Goal: Task Accomplishment & Management: Use online tool/utility

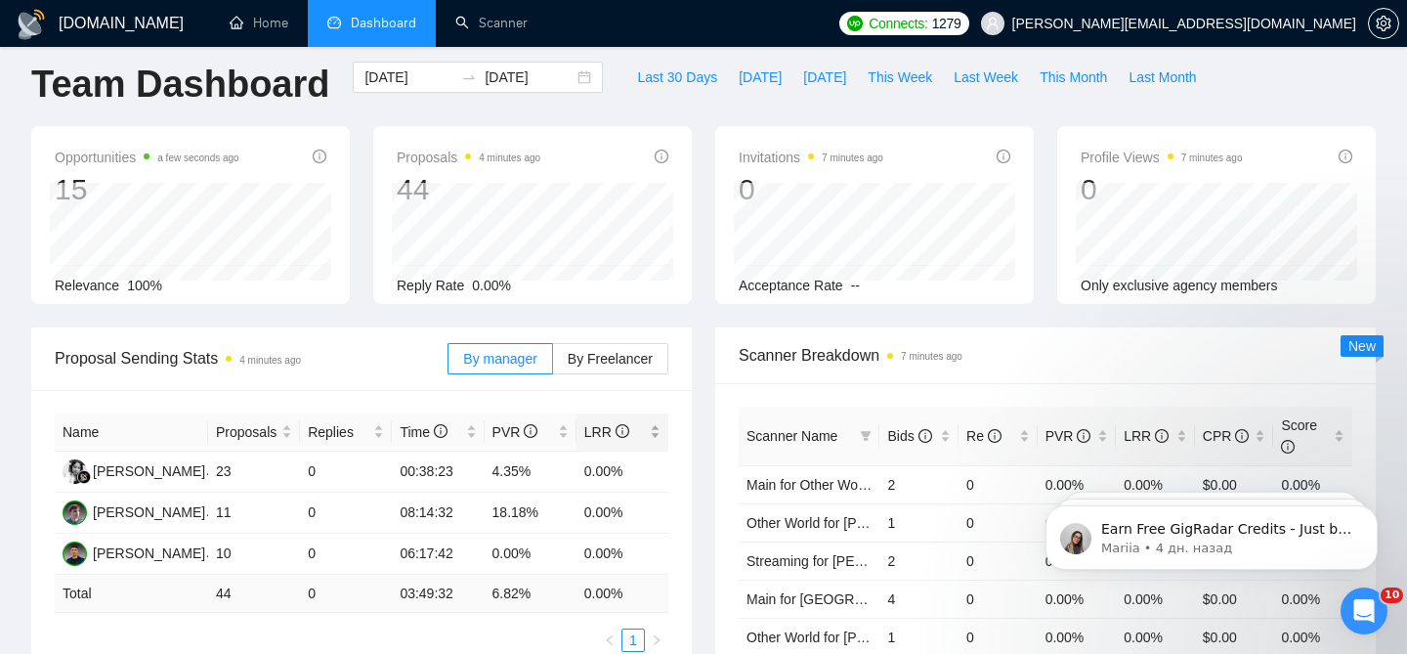
scroll to position [50, 0]
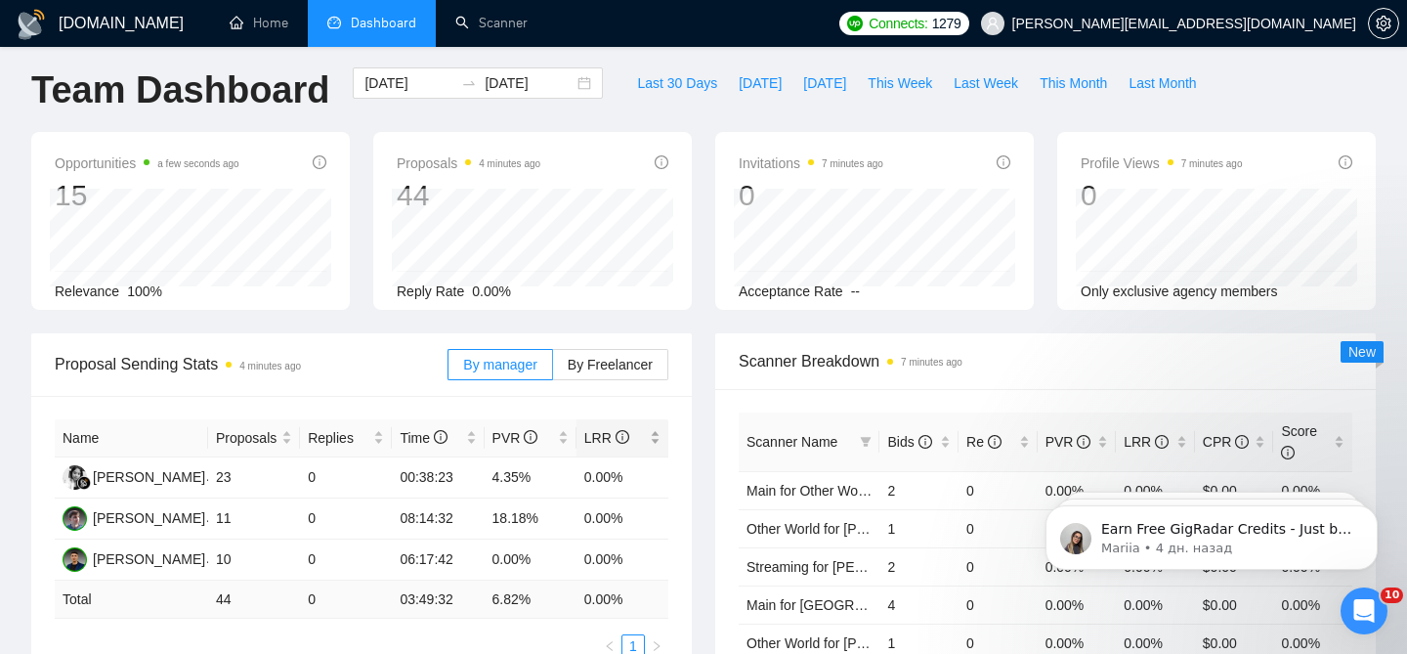
click at [622, 396] on div "Name Proposals Replies Time PVR LRR [PERSON_NAME] 23 0 00:38:23 4.35% 0.00% [PE…" at bounding box center [361, 538] width 661 height 285
click at [622, 357] on span "By Freelancer" at bounding box center [610, 365] width 85 height 16
click at [553, 369] on input "By Freelancer" at bounding box center [553, 369] width 0 height 0
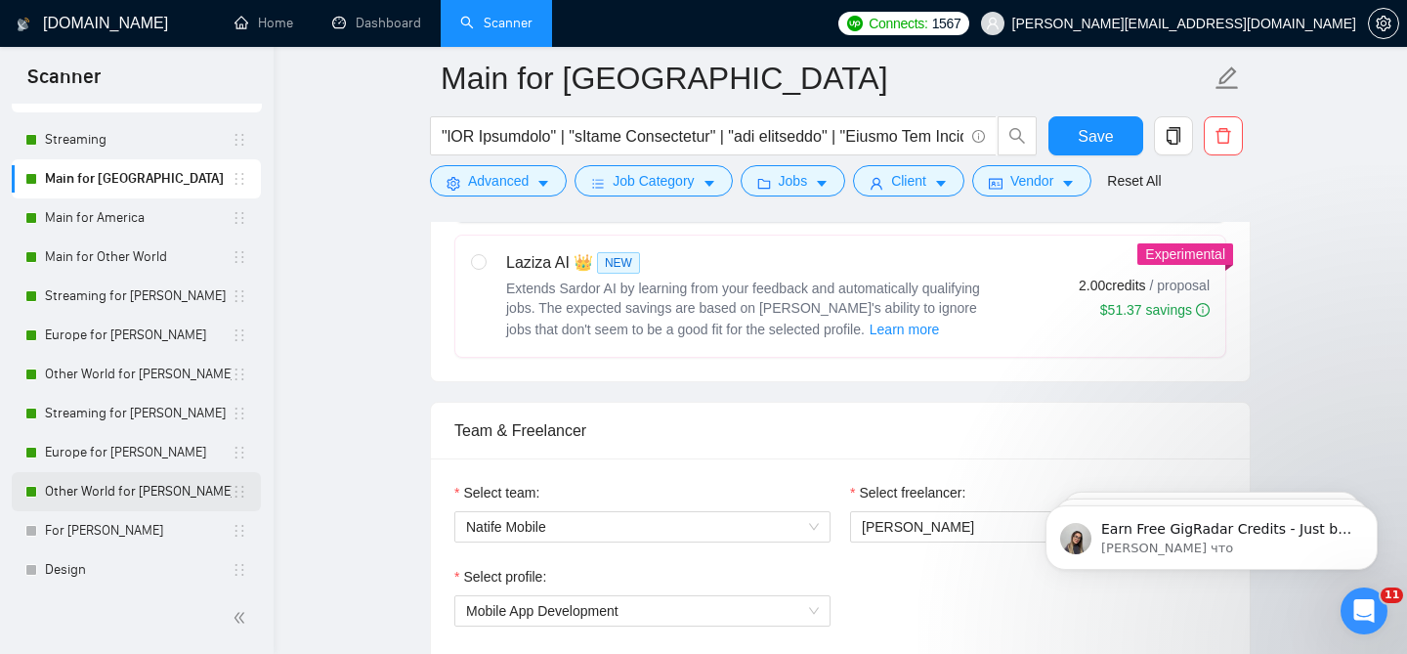
scroll to position [117, 0]
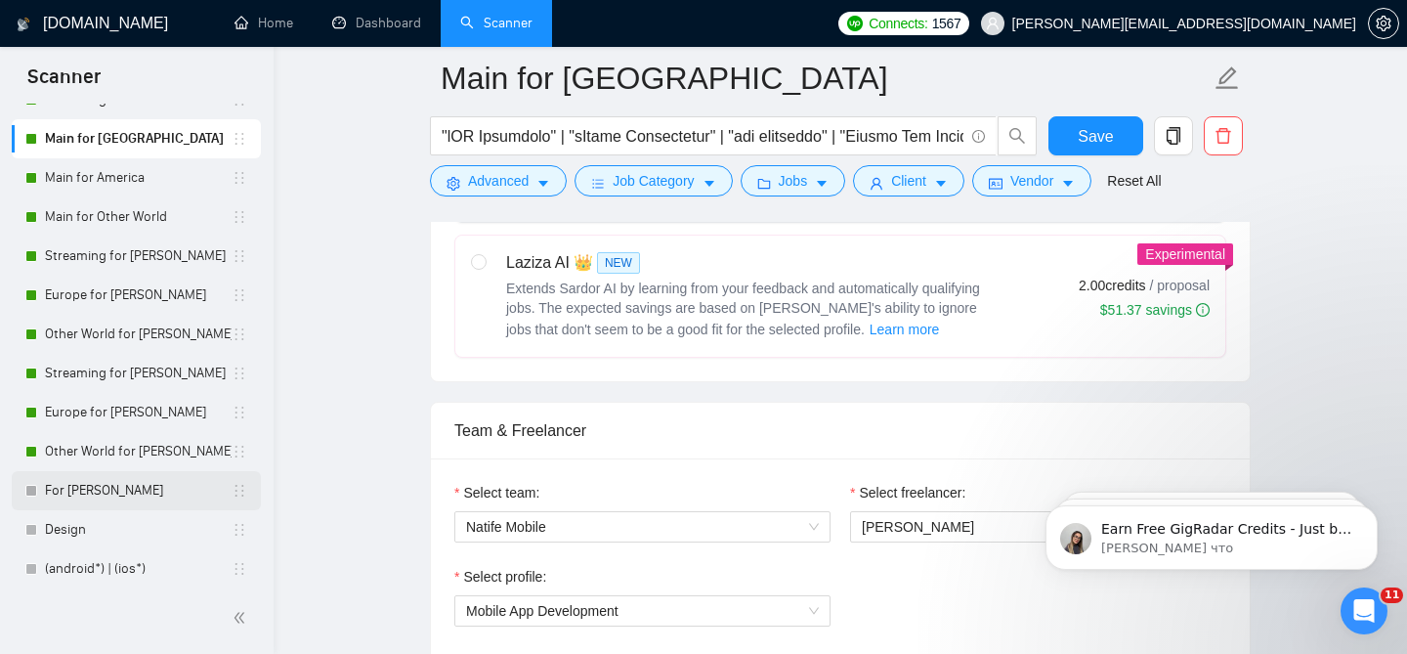
click at [118, 498] on link "For [PERSON_NAME]" at bounding box center [138, 490] width 187 height 39
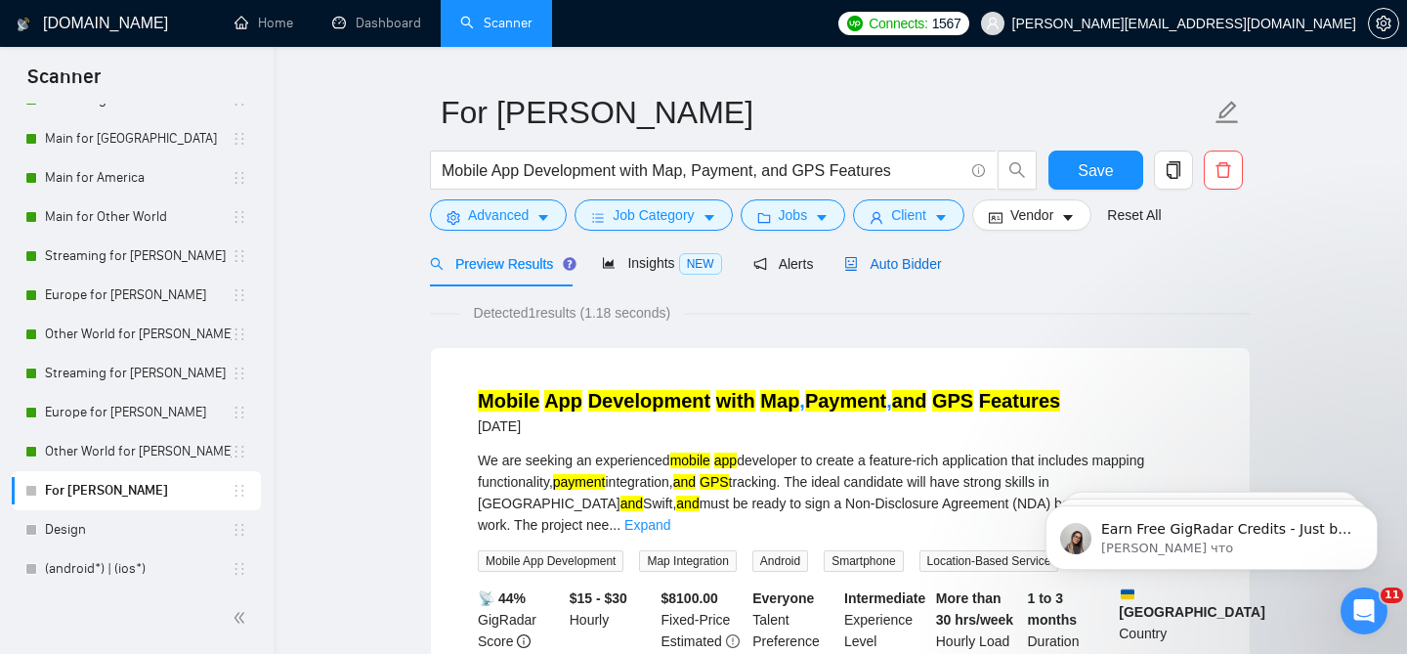
click at [915, 256] on span "Auto Bidder" at bounding box center [892, 264] width 97 height 16
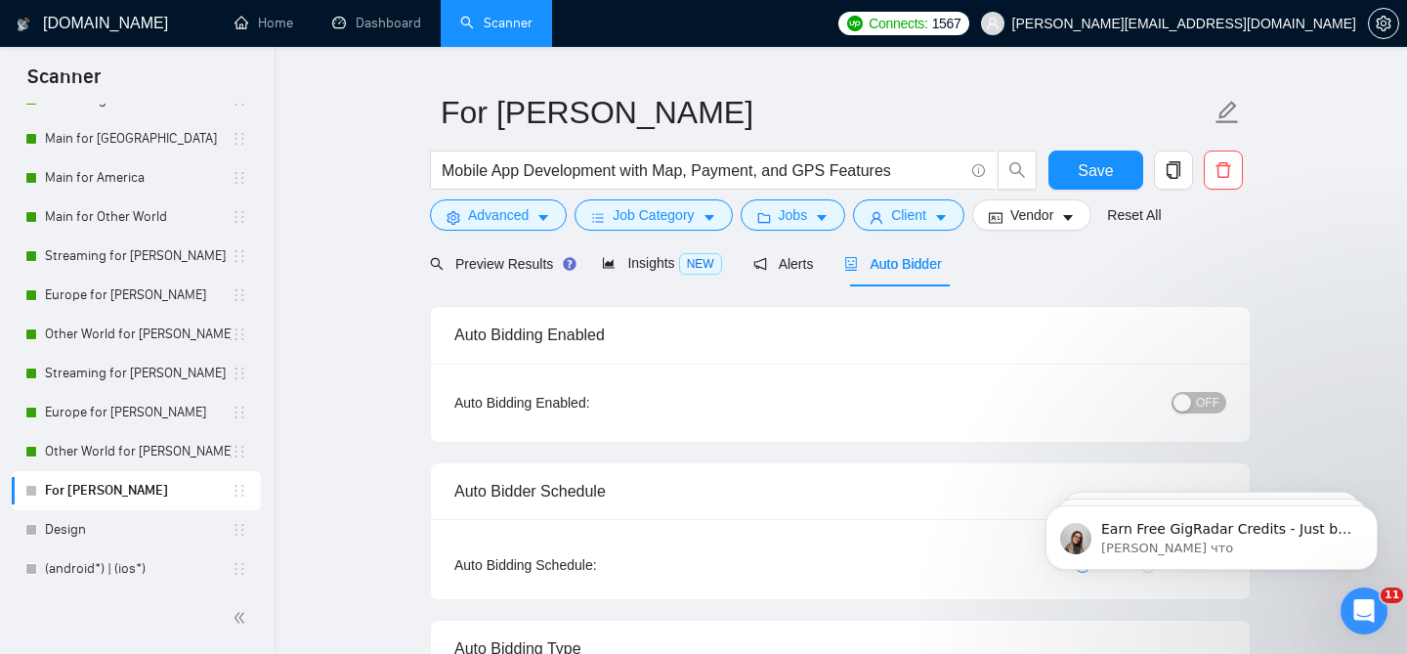
checkbox input "true"
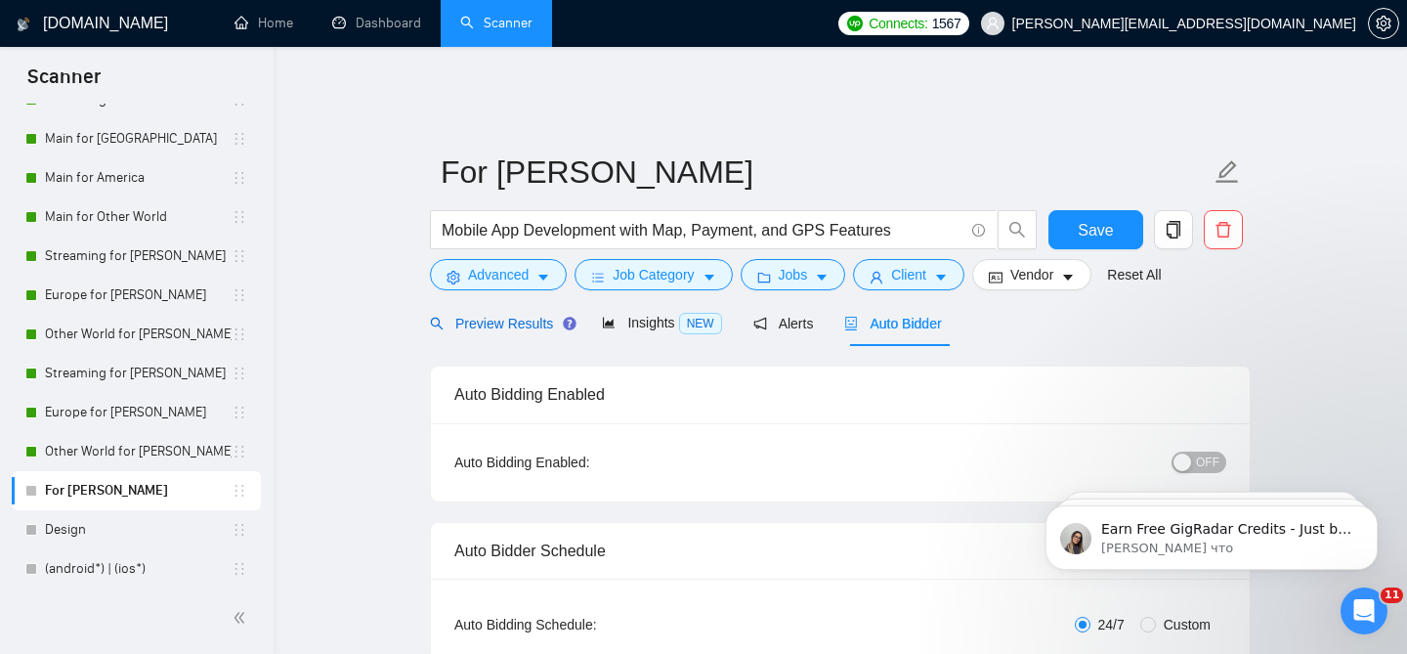
click at [495, 316] on span "Preview Results" at bounding box center [500, 324] width 141 height 16
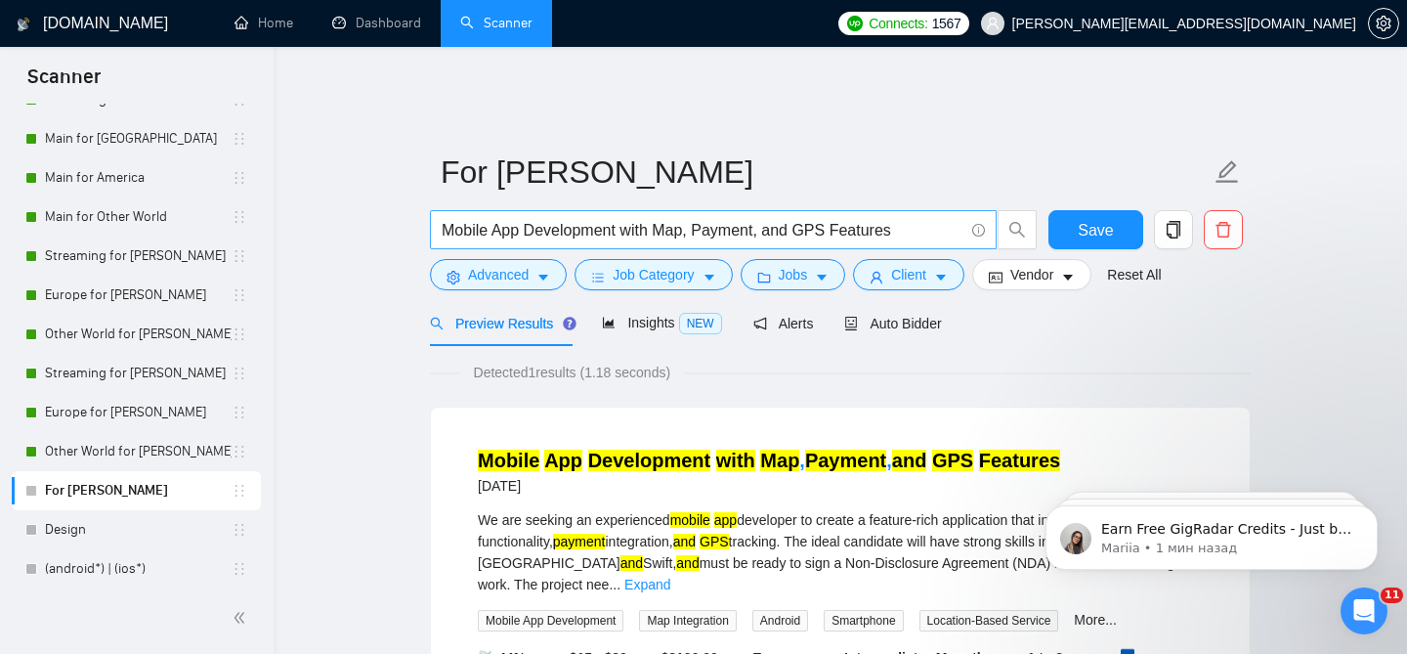
click at [824, 218] on input "Mobile App Development with Map, Payment, and GPS Features" at bounding box center [703, 230] width 522 height 24
paste input "Native Mobile App Development for Fitness Industry (Kotlin & Swift)"
click at [999, 221] on span "search" at bounding box center [1017, 230] width 37 height 18
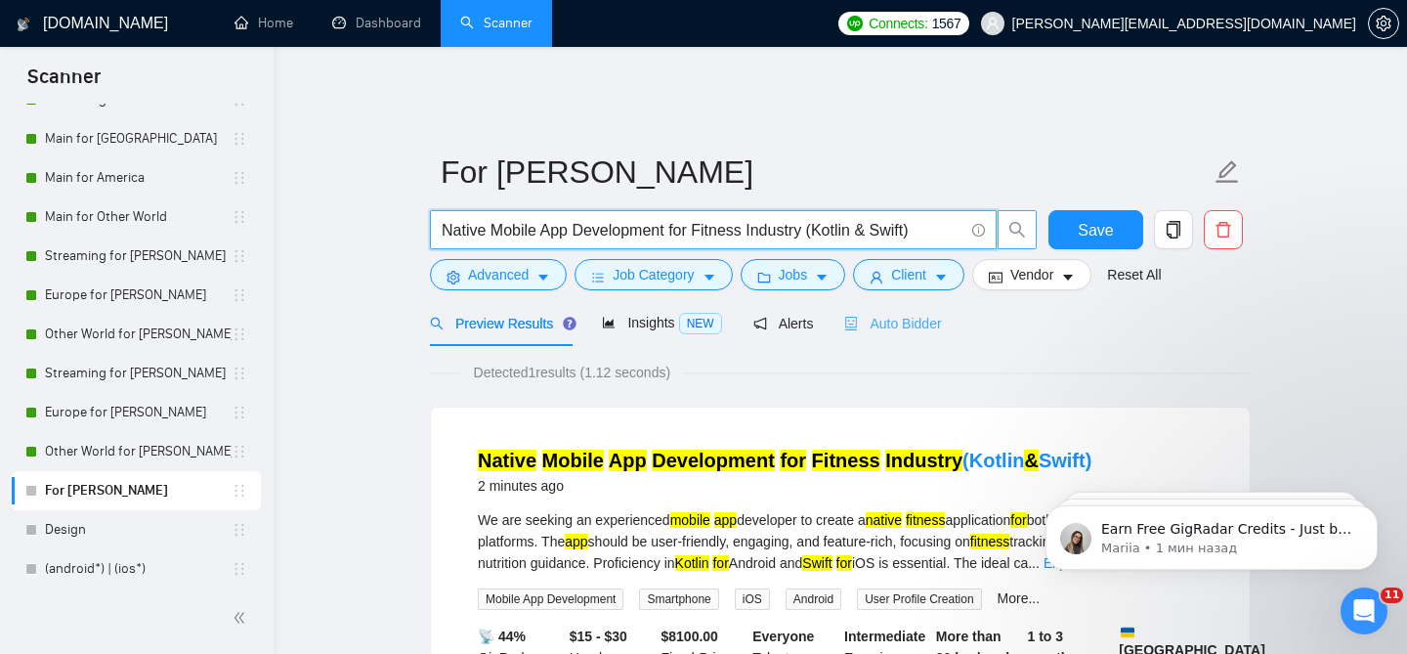
type input "Native Mobile App Development for Fitness Industry (Kotlin & Swift)"
click at [919, 316] on span "Auto Bidder" at bounding box center [892, 324] width 97 height 16
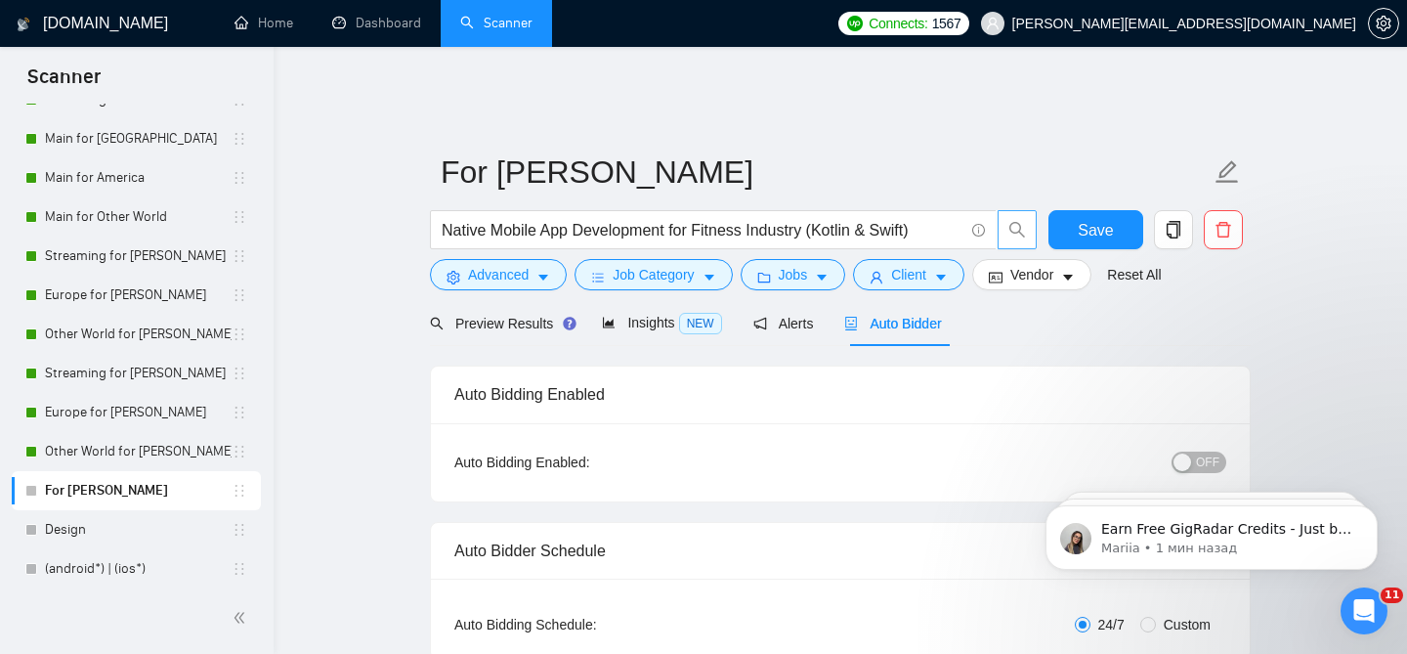
checkbox input "true"
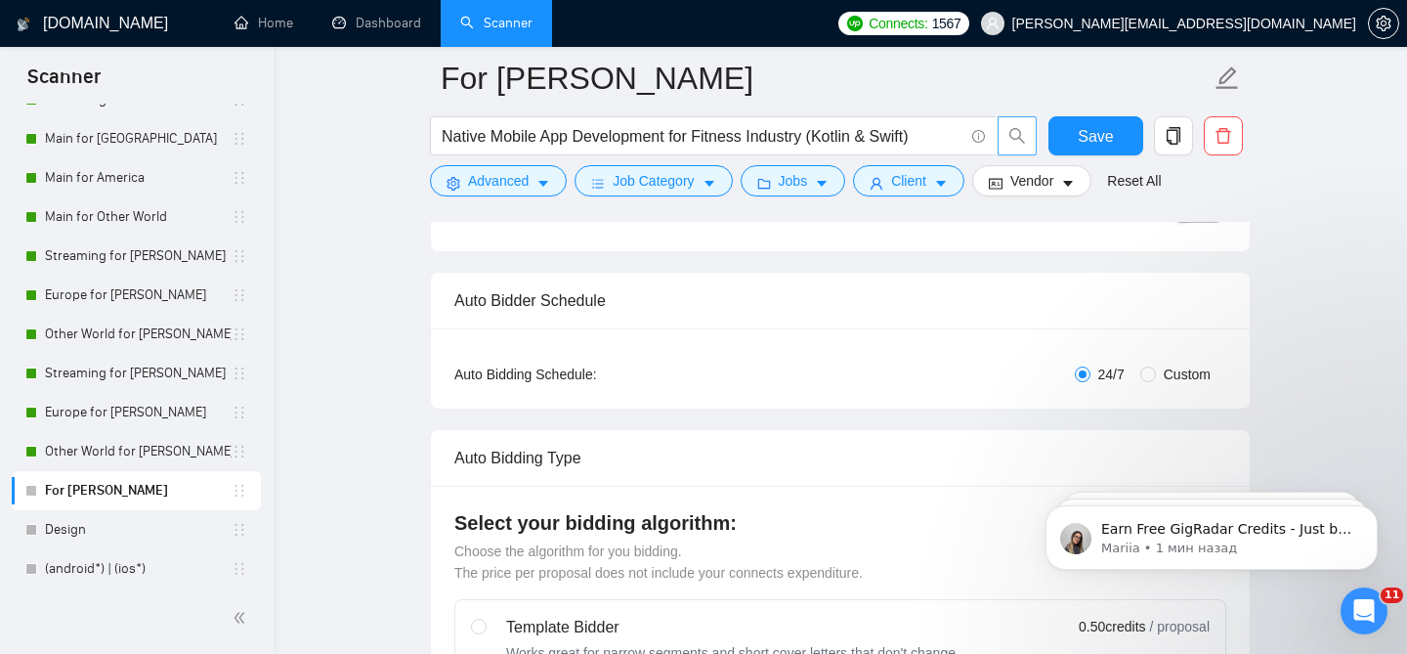
scroll to position [330, 0]
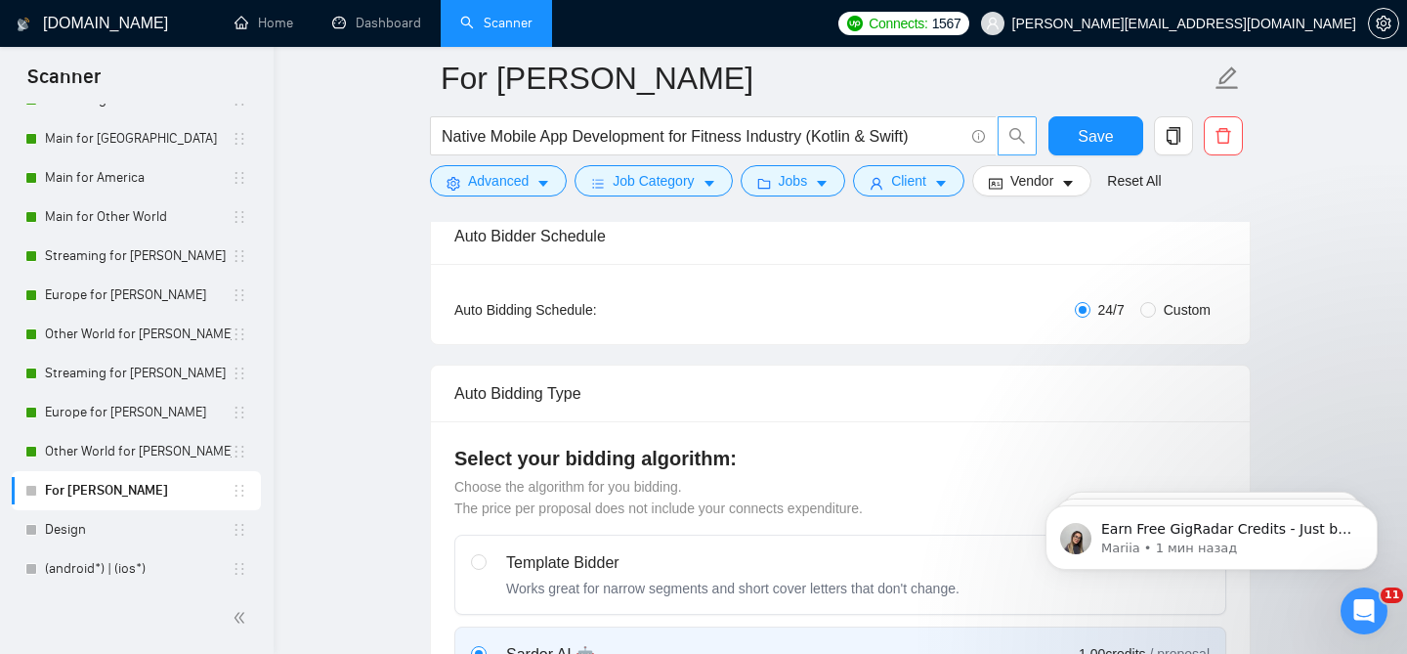
click at [1194, 299] on span "Custom" at bounding box center [1187, 310] width 63 height 22
click at [1156, 302] on input "Custom" at bounding box center [1149, 310] width 16 height 16
radio input "true"
radio input "false"
checkbox input "true"
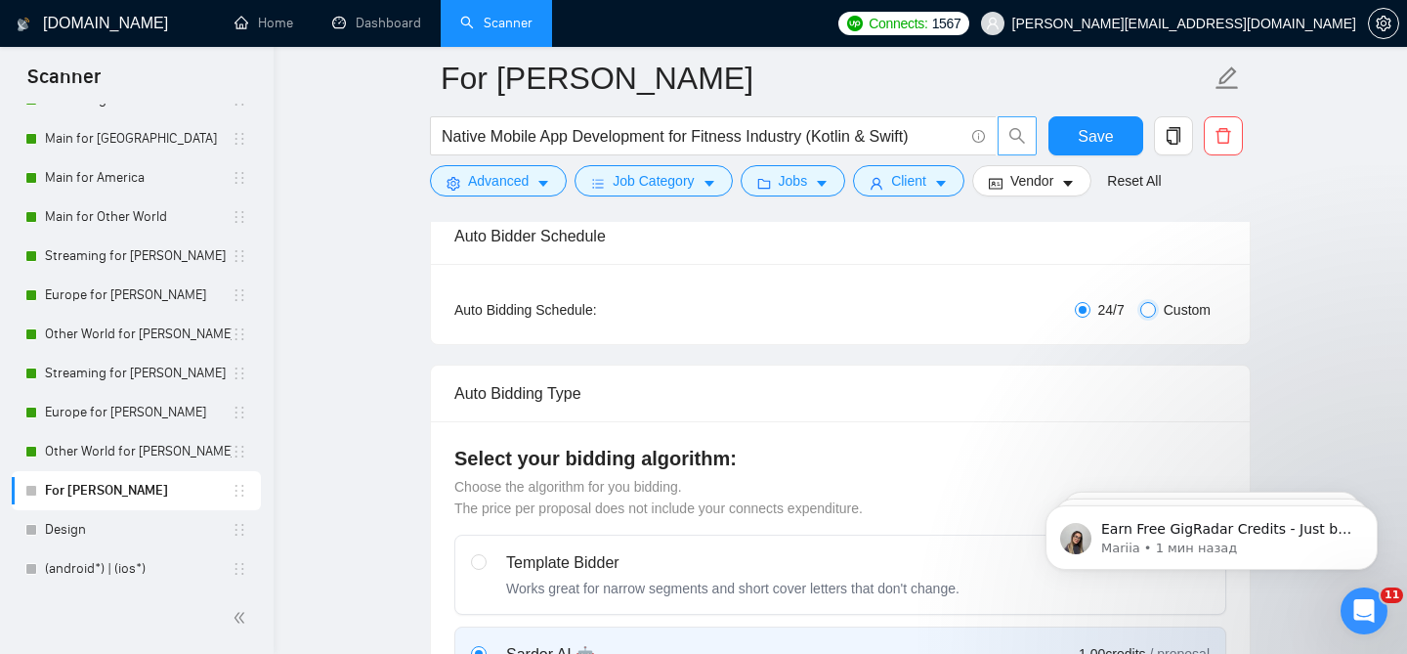
checkbox input "true"
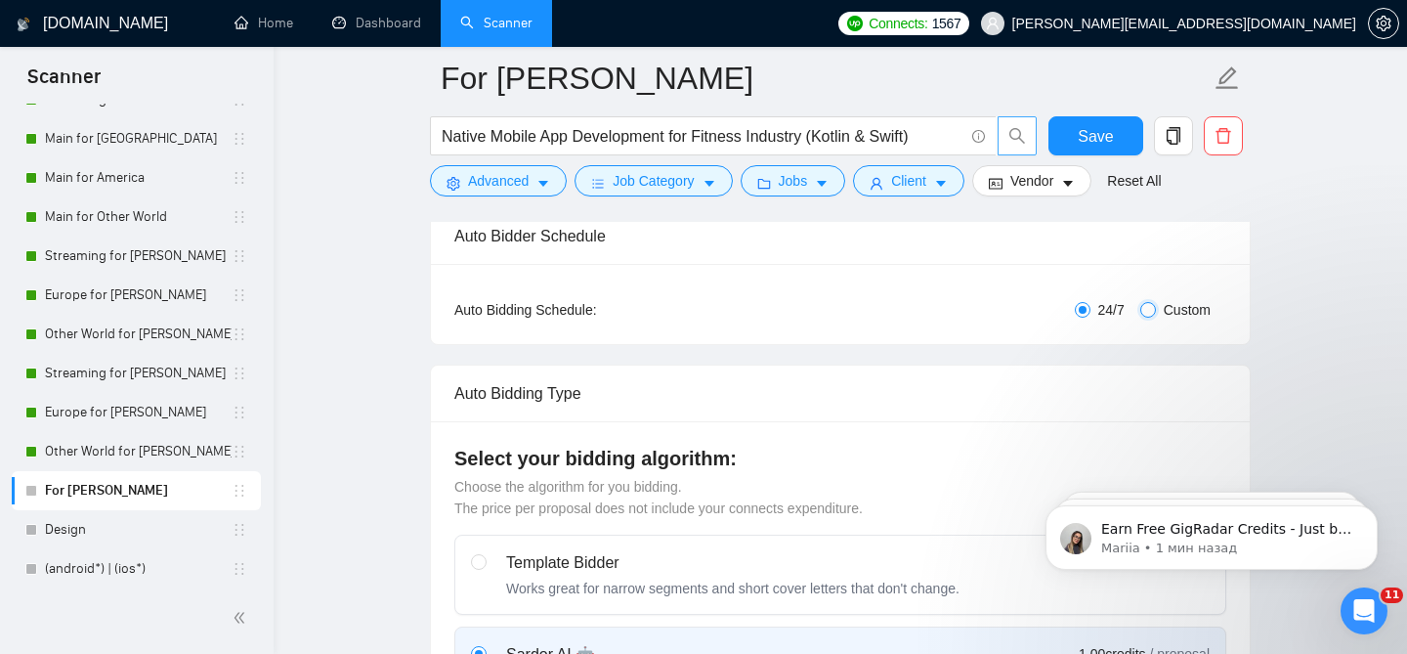
checkbox input "true"
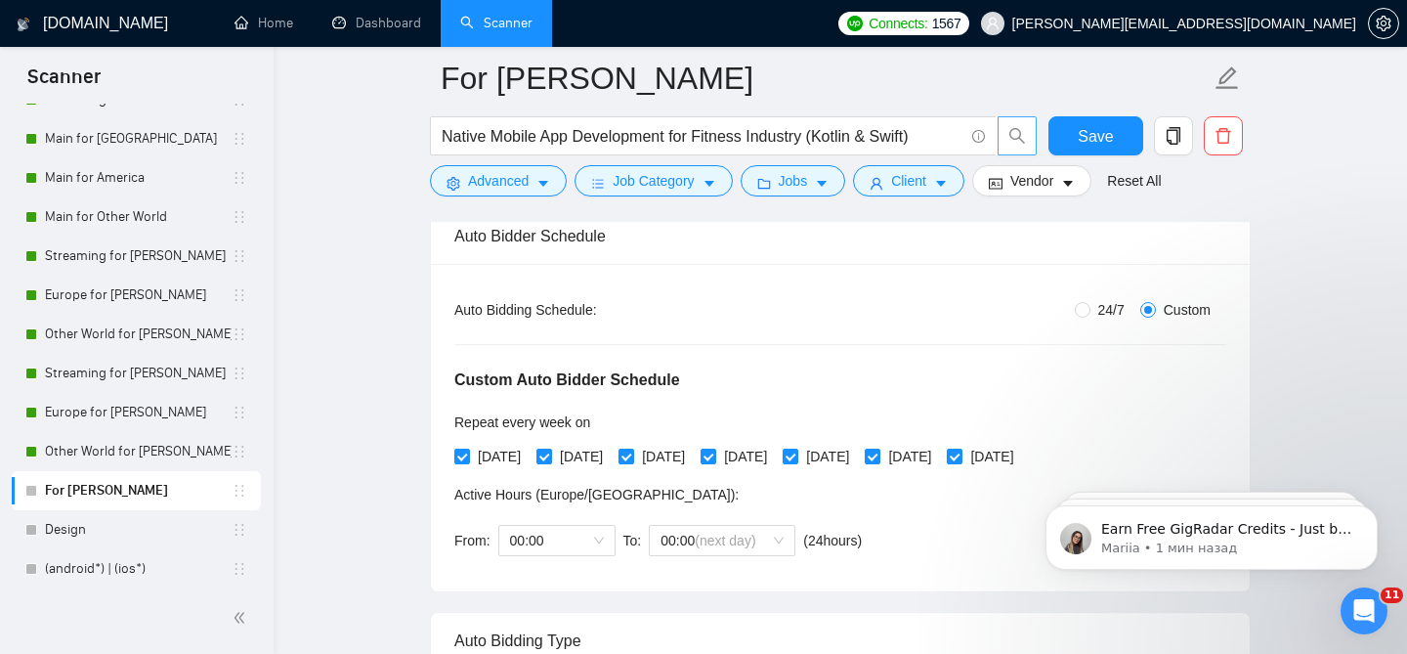
click at [1107, 299] on span "24/7" at bounding box center [1112, 310] width 42 height 22
click at [1091, 302] on input "24/7" at bounding box center [1083, 310] width 16 height 16
radio input "true"
radio input "false"
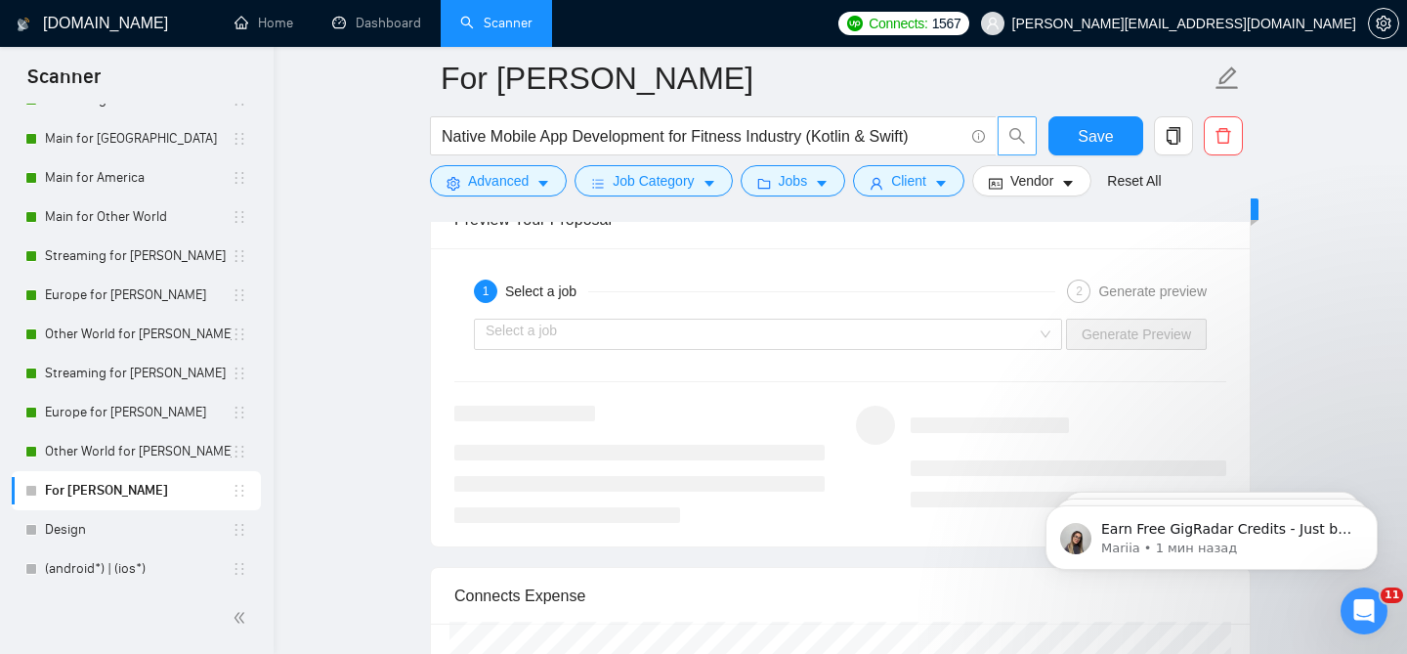
scroll to position [3740, 0]
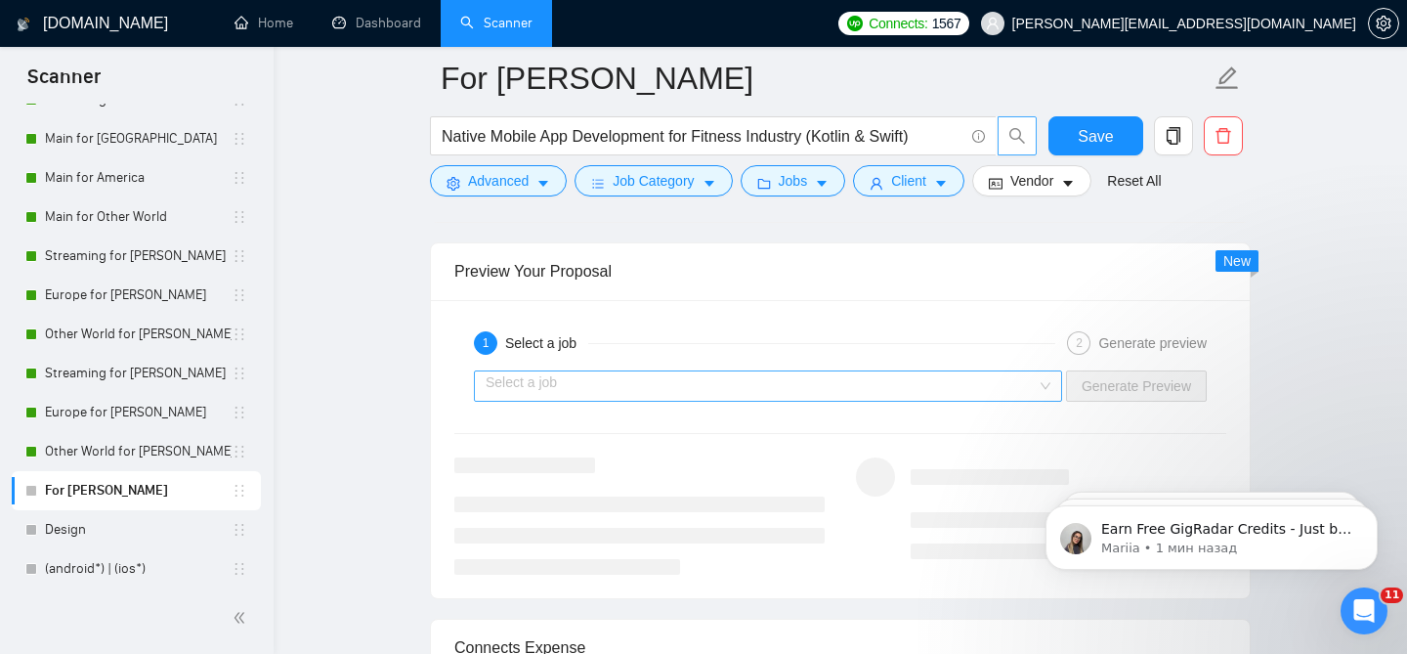
click at [793, 371] on input "search" at bounding box center [761, 385] width 551 height 29
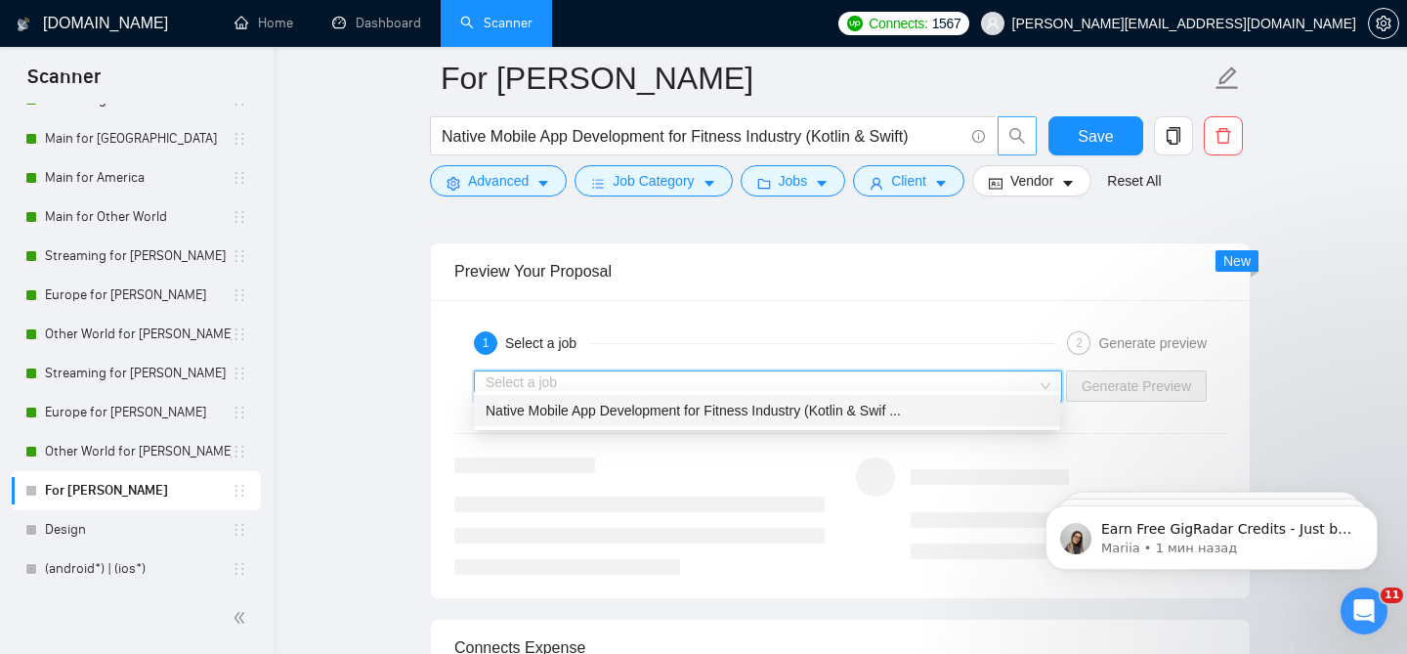
click at [702, 408] on span "Native Mobile App Development for Fitness Industry (Kotlin & Swif ..." at bounding box center [693, 411] width 415 height 16
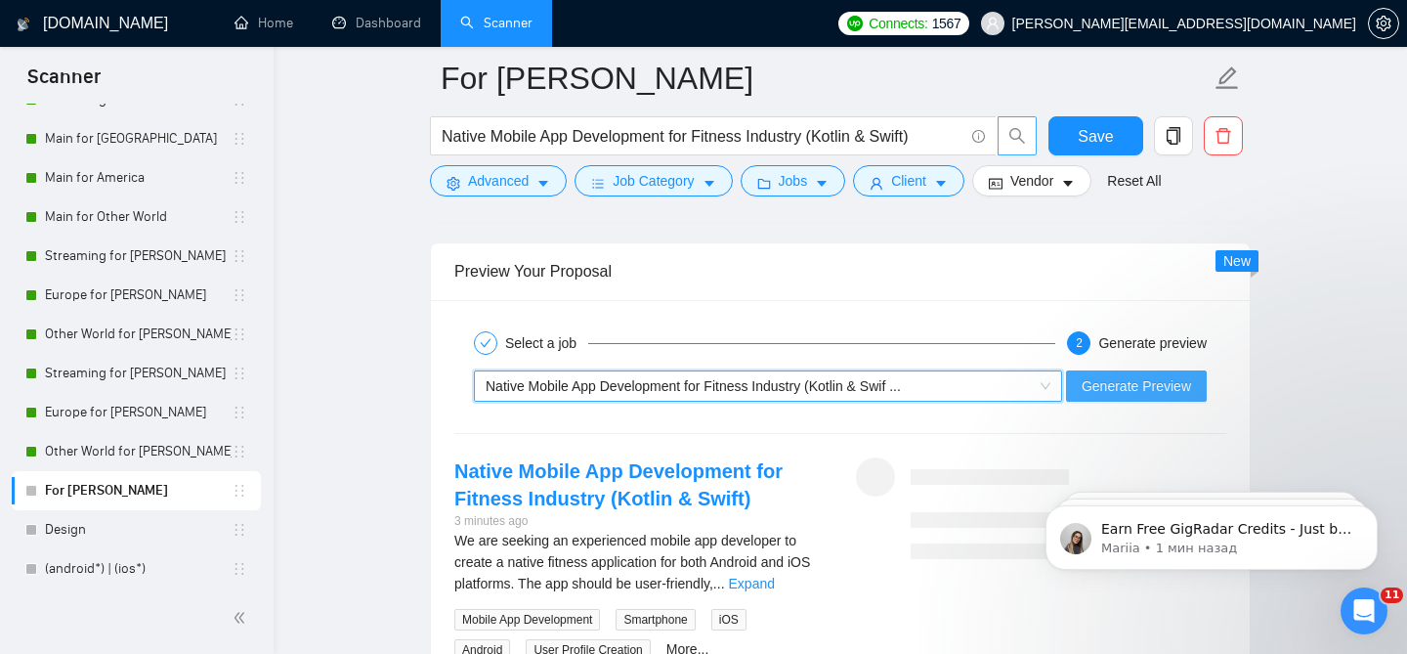
click at [1165, 375] on span "Generate Preview" at bounding box center [1136, 386] width 109 height 22
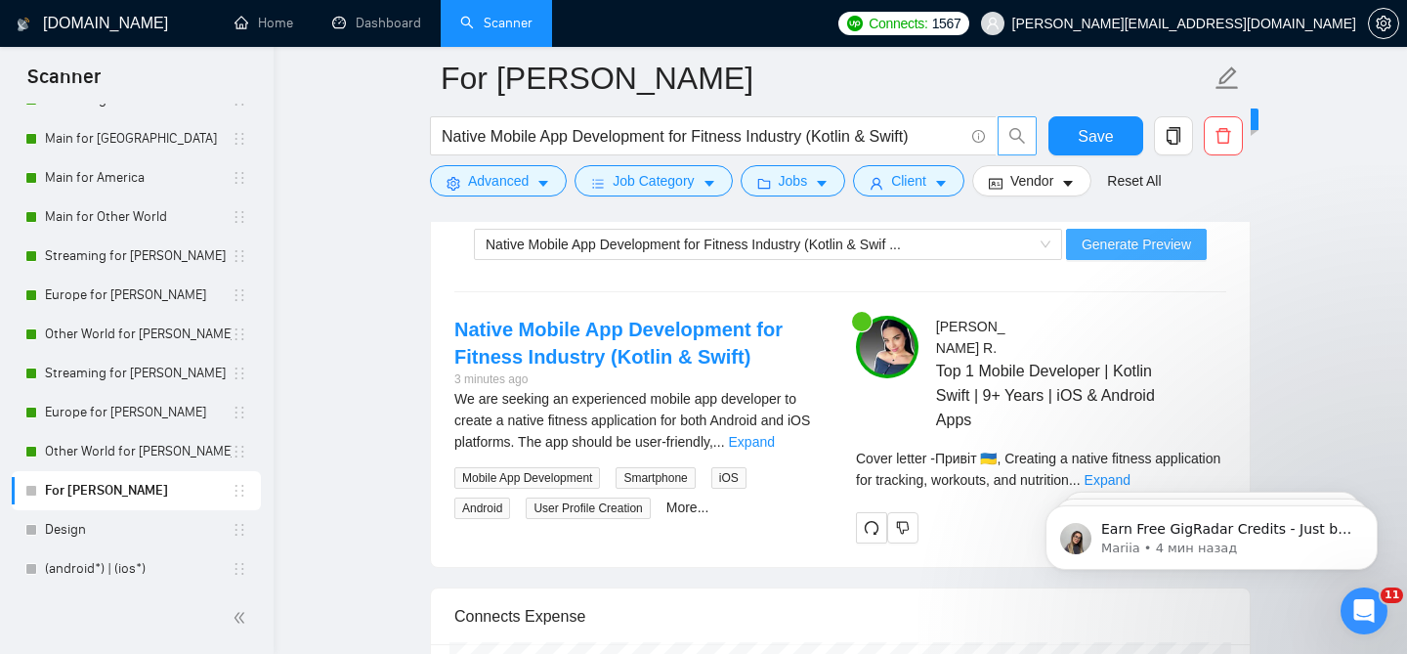
scroll to position [3996, 0]
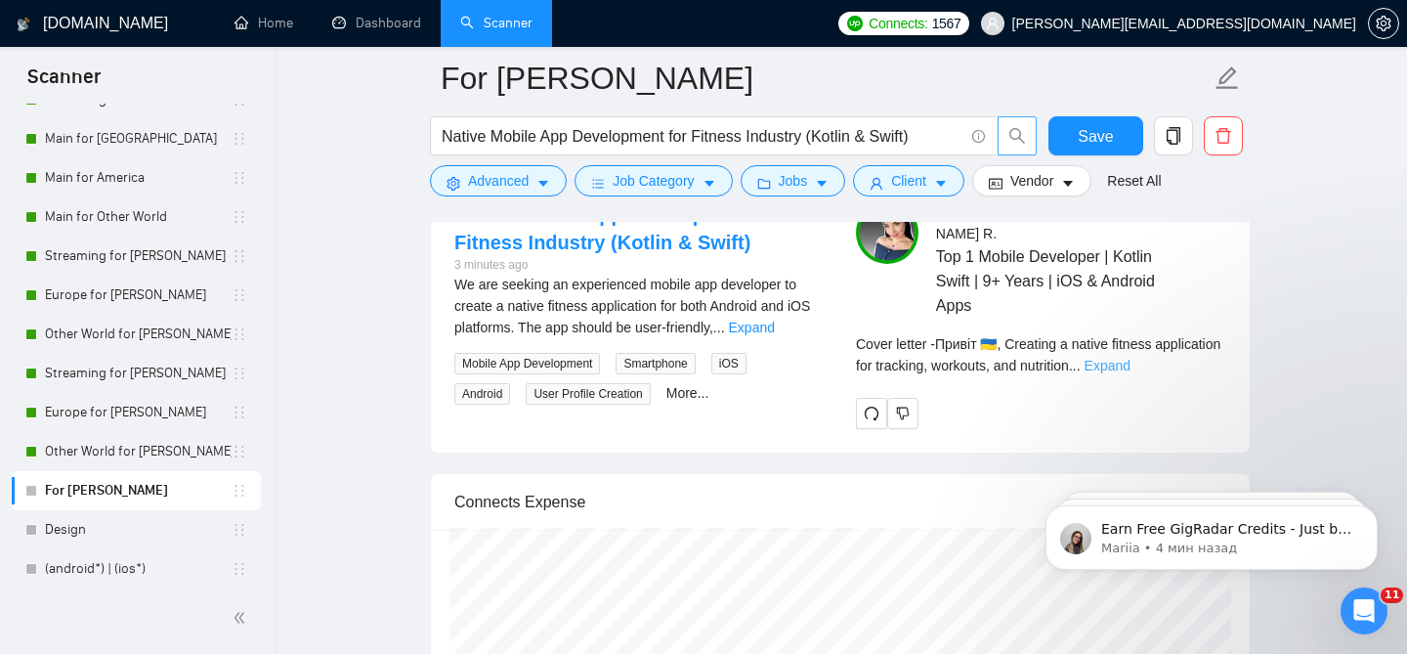
click at [1131, 358] on link "Expand" at bounding box center [1108, 366] width 46 height 16
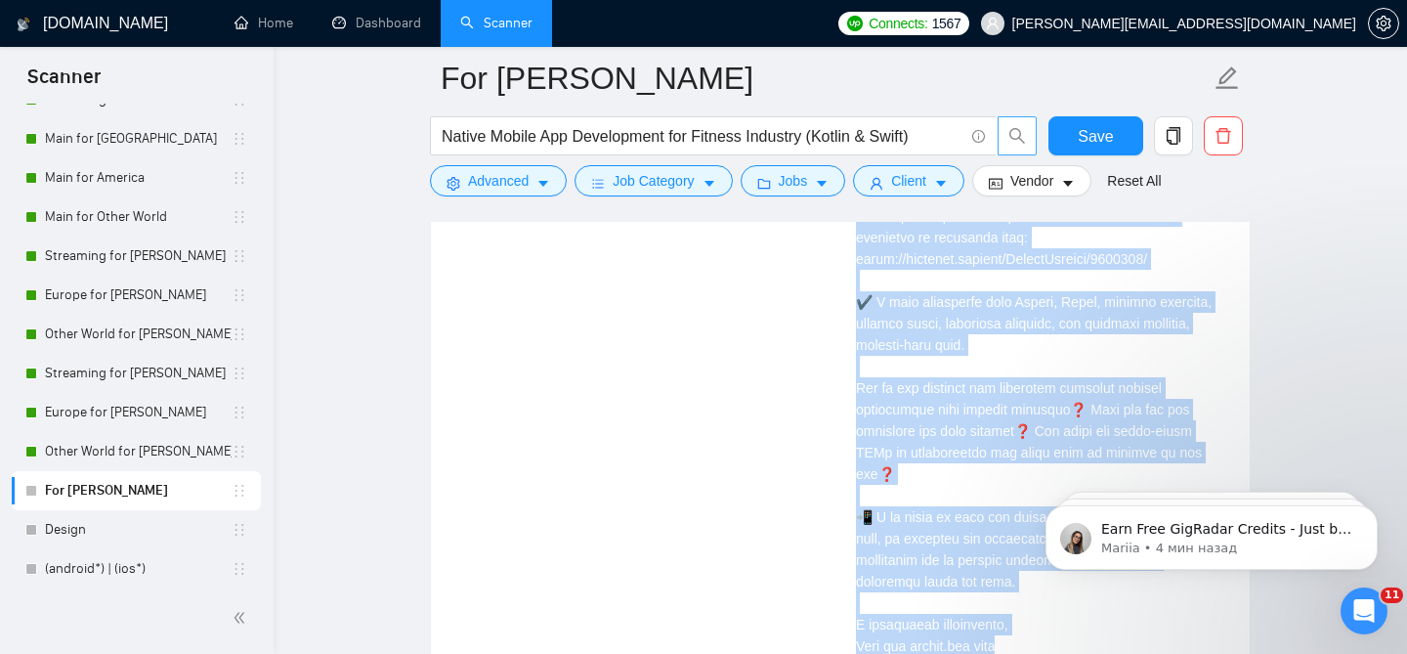
scroll to position [4533, 0]
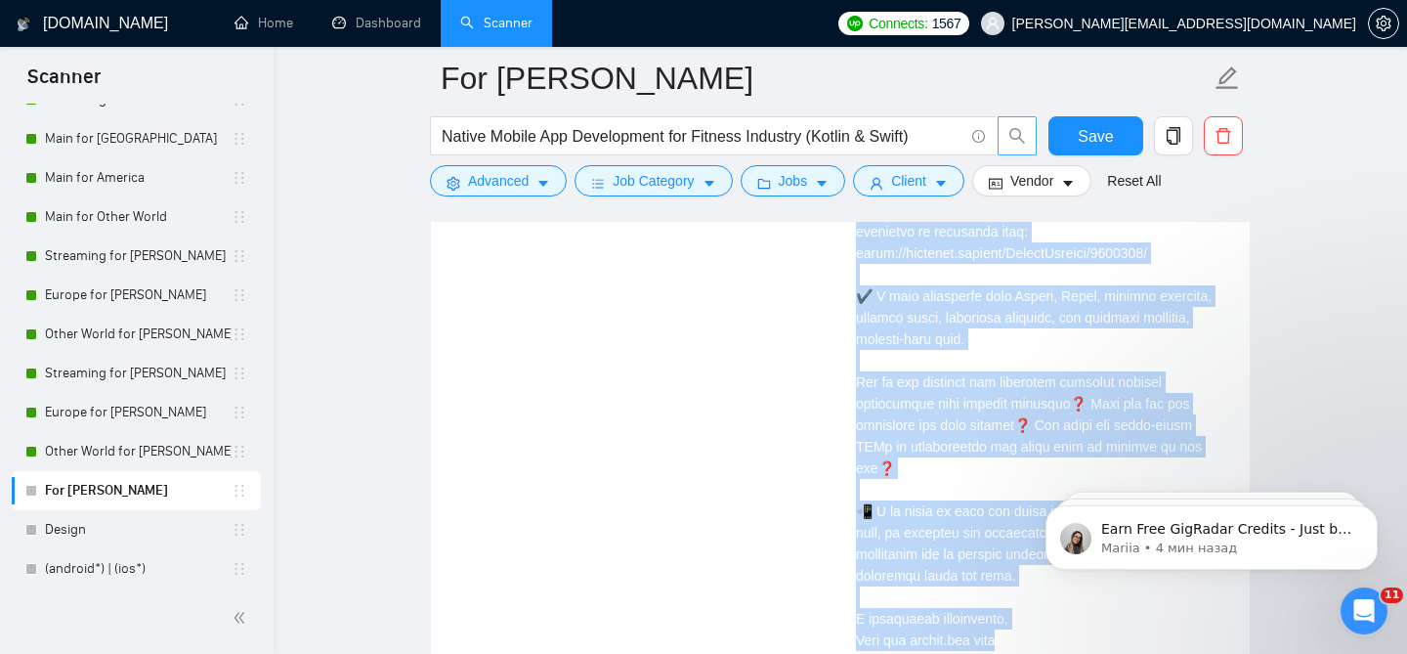
drag, startPoint x: 858, startPoint y: 269, endPoint x: 1004, endPoint y: 617, distance: 377.2
click at [1003, 618] on div "Cover letter" at bounding box center [1041, 238] width 370 height 852
copy div "Loremi 🇺🇦, Dolorsit a consec adipisc elitseddoei tem incididu, utlabore, etd ma…"
